Goal: Task Accomplishment & Management: Use online tool/utility

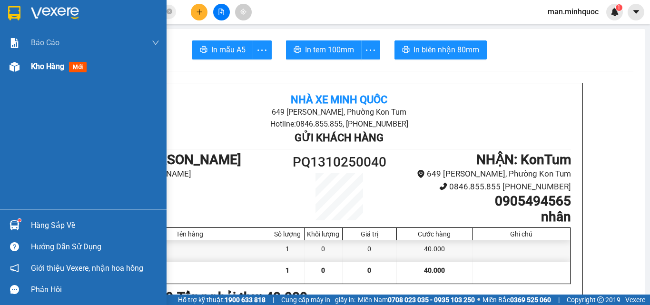
click at [24, 70] on div "Kho hàng mới" at bounding box center [83, 67] width 167 height 24
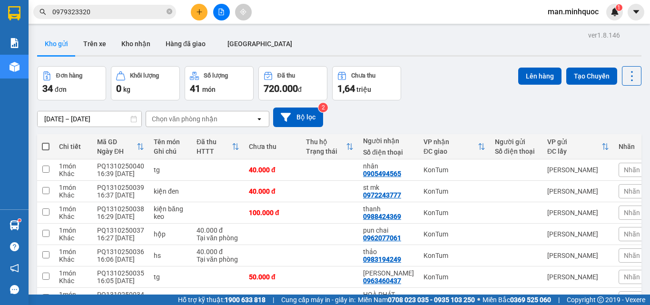
click at [44, 148] on span at bounding box center [46, 147] width 8 height 8
click at [46, 142] on input "checkbox" at bounding box center [46, 142] width 0 height 0
checkbox input "true"
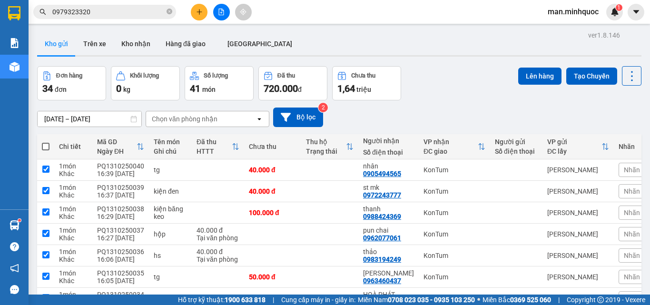
checkbox input "true"
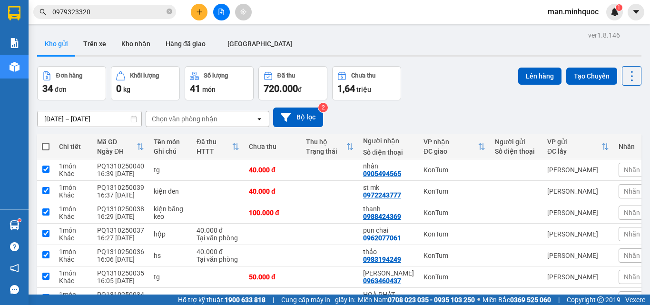
checkbox input "true"
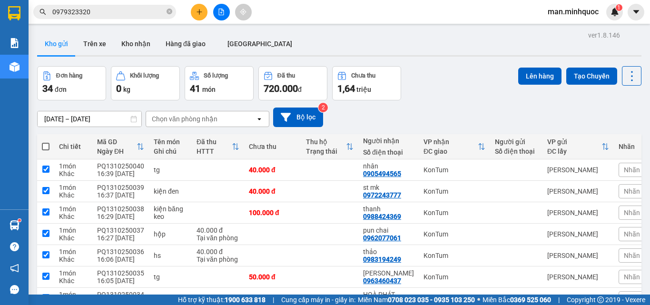
checkbox input "true"
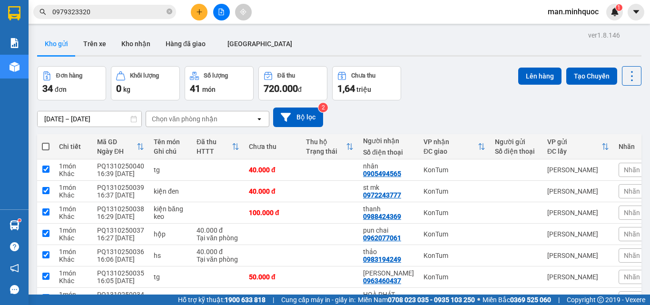
checkbox input "true"
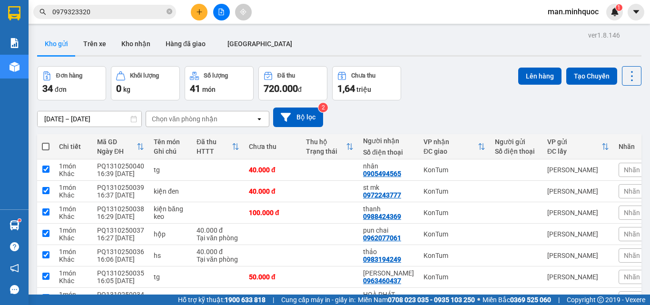
checkbox input "true"
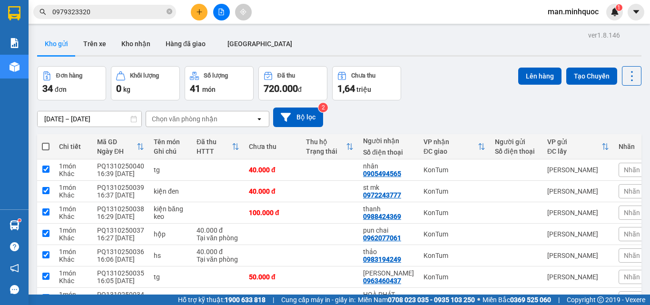
checkbox input "true"
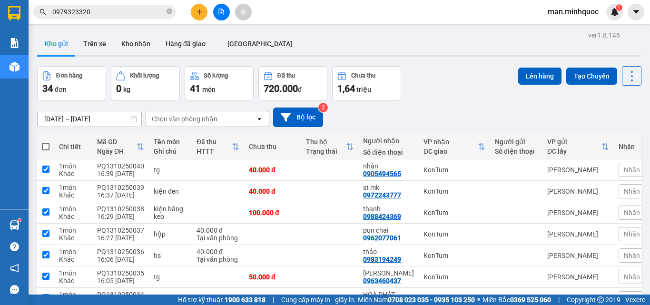
checkbox input "true"
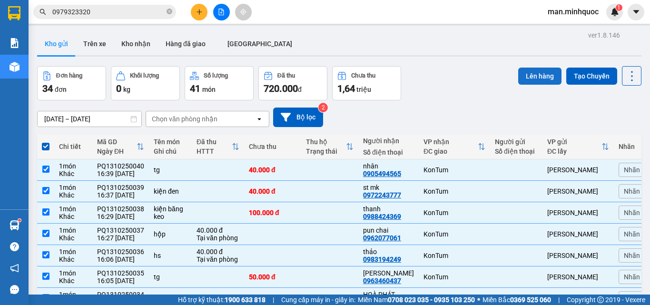
click at [538, 81] on button "Lên hàng" at bounding box center [540, 76] width 43 height 17
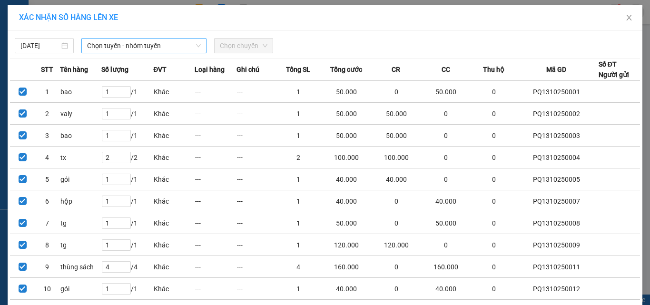
click at [133, 44] on span "Chọn tuyến - nhóm tuyến" at bounding box center [144, 46] width 114 height 14
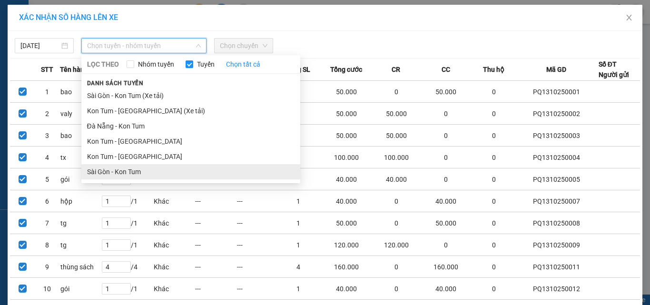
click at [120, 170] on li "Sài Gòn - Kon Tum" at bounding box center [190, 171] width 219 height 15
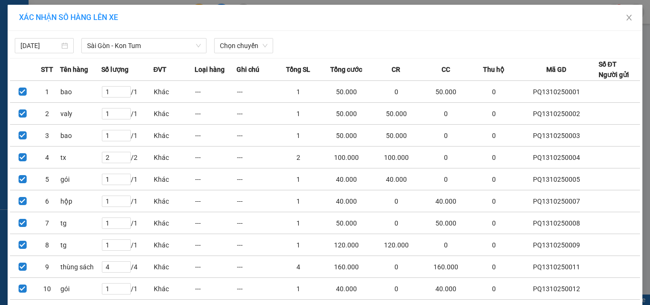
click at [266, 50] on div "Chọn chuyến" at bounding box center [243, 45] width 59 height 15
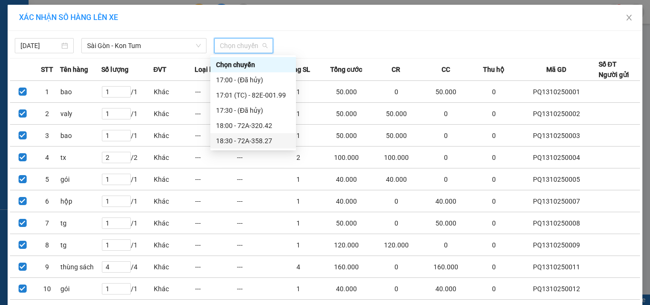
click at [262, 143] on div "18:30 - 72A-358.27" at bounding box center [253, 141] width 74 height 10
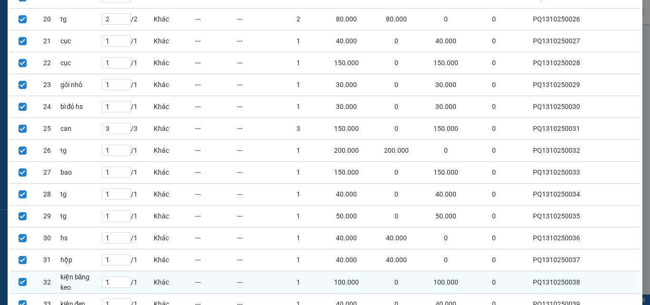
scroll to position [629, 0]
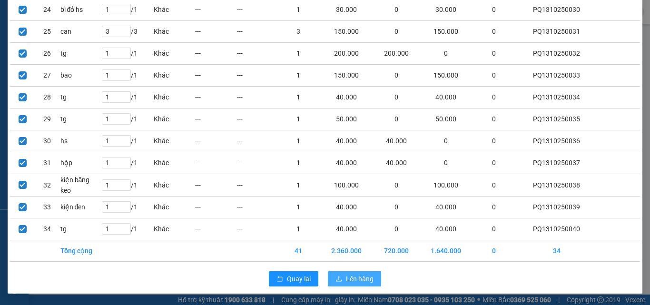
click at [356, 281] on span "Lên hàng" at bounding box center [360, 279] width 28 height 10
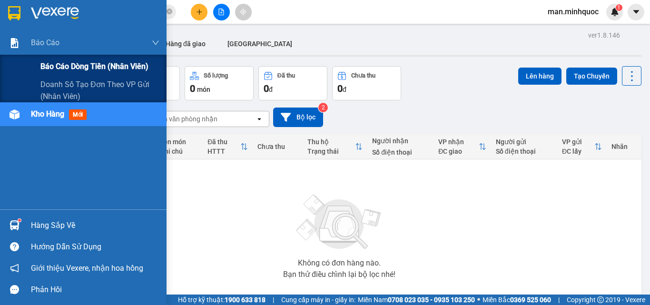
click at [28, 66] on div "Báo cáo dòng tiền (nhân viên)" at bounding box center [83, 67] width 167 height 24
